Goal: Transaction & Acquisition: Obtain resource

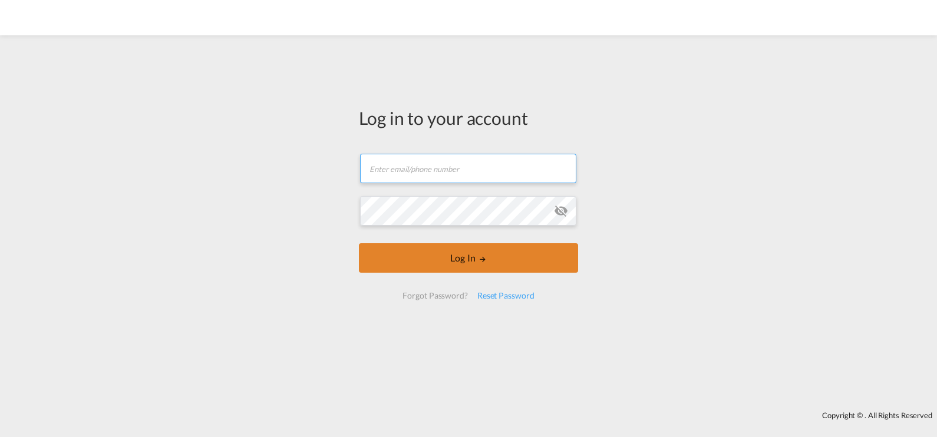
type input "[PERSON_NAME][EMAIL_ADDRESS][DOMAIN_NAME]"
click at [451, 256] on button "Log In" at bounding box center [468, 257] width 219 height 29
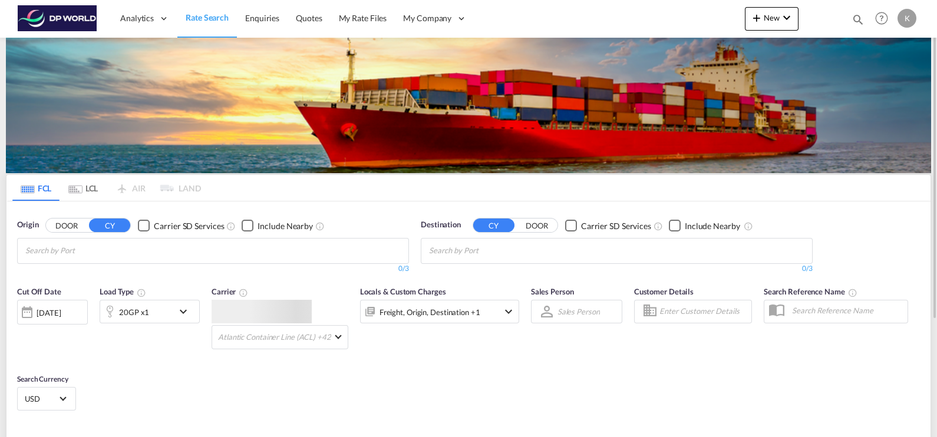
click at [130, 253] on input "Chips input." at bounding box center [81, 251] width 112 height 19
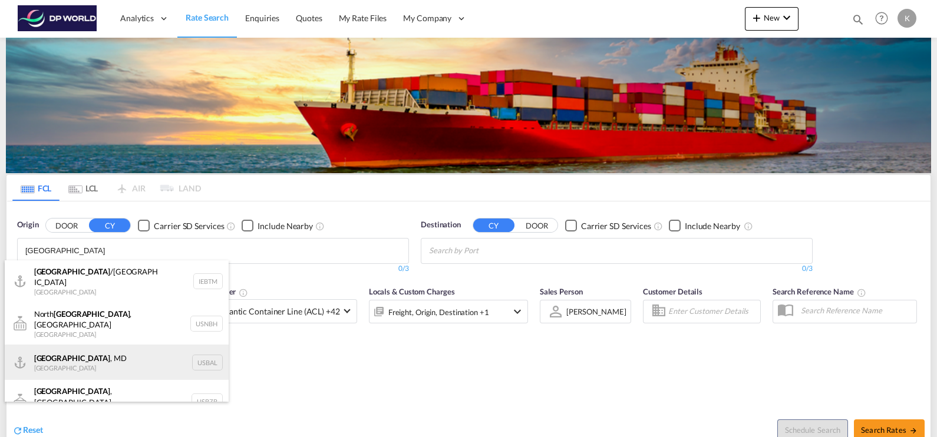
type input "[GEOGRAPHIC_DATA]"
click at [132, 345] on div "[GEOGRAPHIC_DATA] , [GEOGRAPHIC_DATA] [GEOGRAPHIC_DATA] USBAL" at bounding box center [117, 362] width 224 height 35
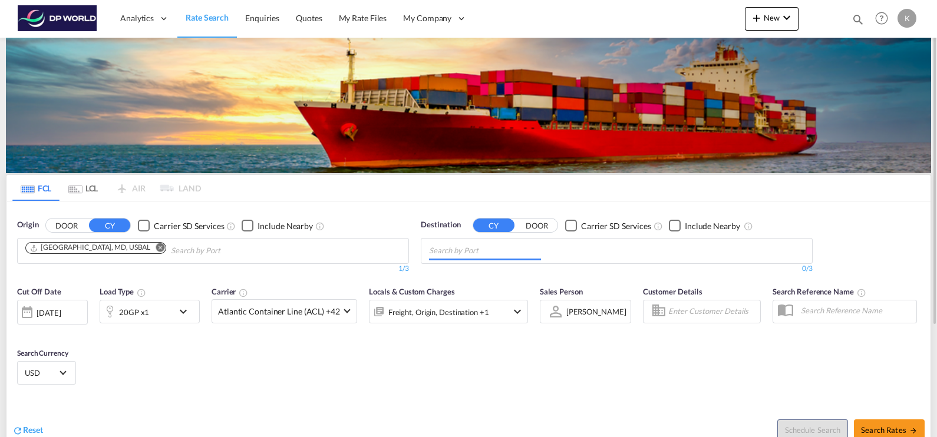
click at [490, 251] on input "Chips input." at bounding box center [485, 251] width 112 height 19
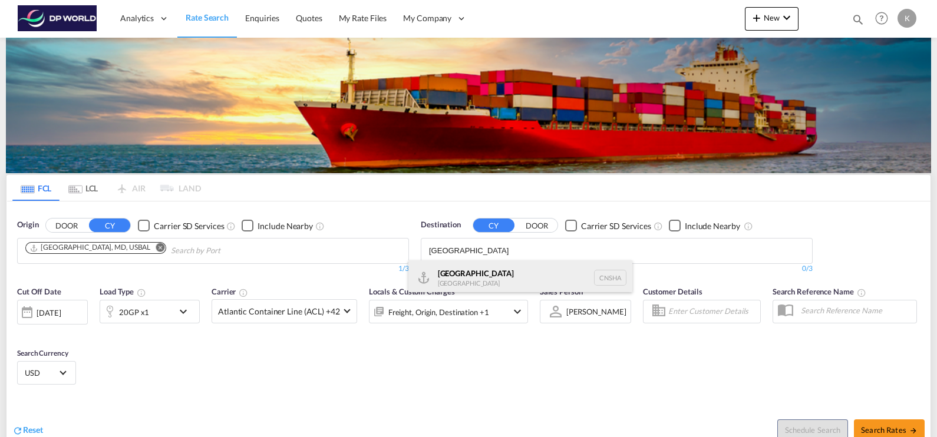
type input "[GEOGRAPHIC_DATA]"
click at [491, 266] on div "Shanghai [GEOGRAPHIC_DATA] [GEOGRAPHIC_DATA]" at bounding box center [520, 277] width 224 height 35
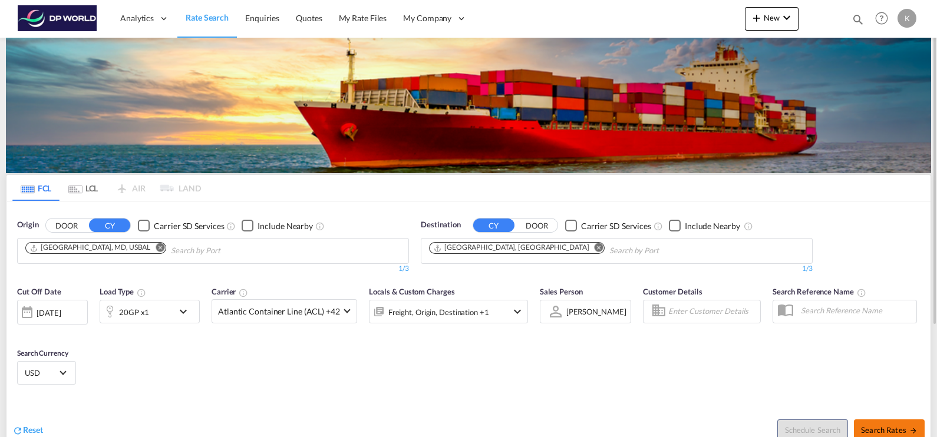
click at [889, 422] on button "Search Rates" at bounding box center [889, 430] width 71 height 21
type input "USBAL to CNSHA / [DATE]"
